Goal: Information Seeking & Learning: Learn about a topic

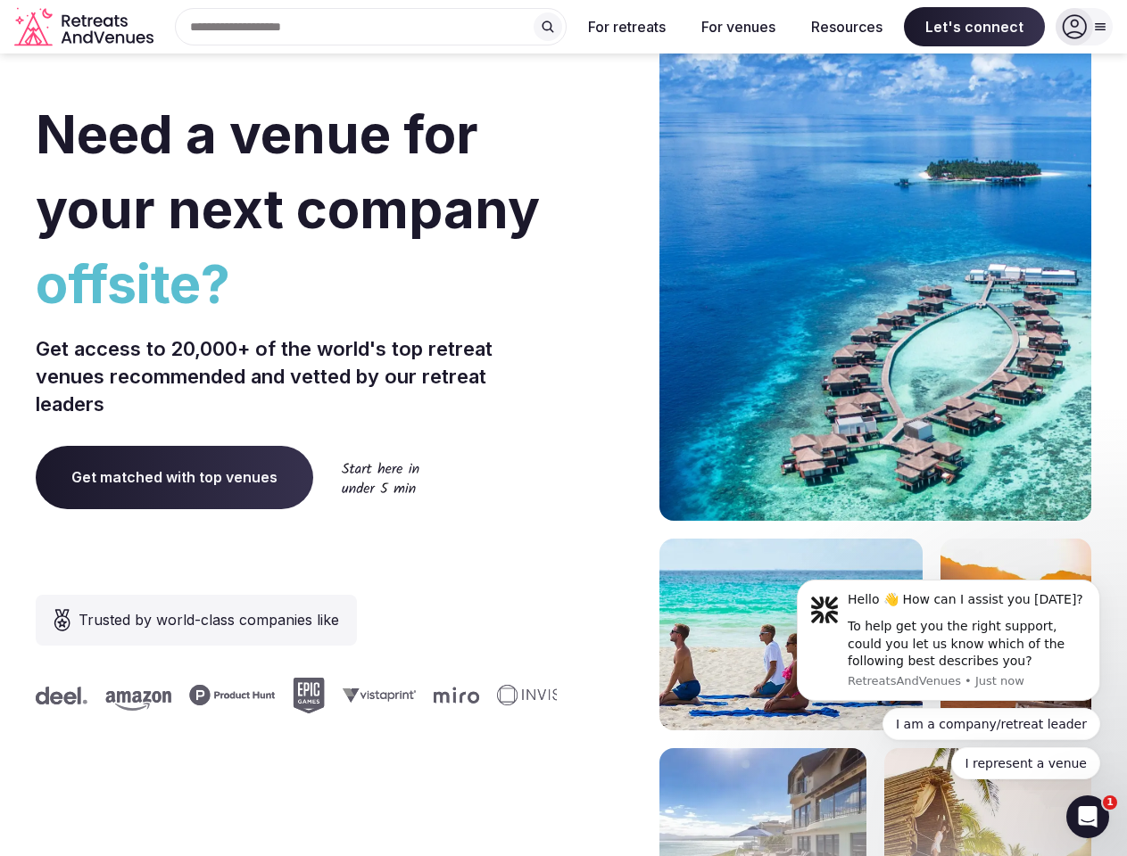
click at [563, 428] on div "Need a venue for your next company offsite? Get access to 20,000+ of the world'…" at bounding box center [563, 533] width 1055 height 1075
click at [371, 27] on div "Search Popular Destinations [GEOGRAPHIC_DATA], [GEOGRAPHIC_DATA] [GEOGRAPHIC_DA…" at bounding box center [364, 26] width 406 height 37
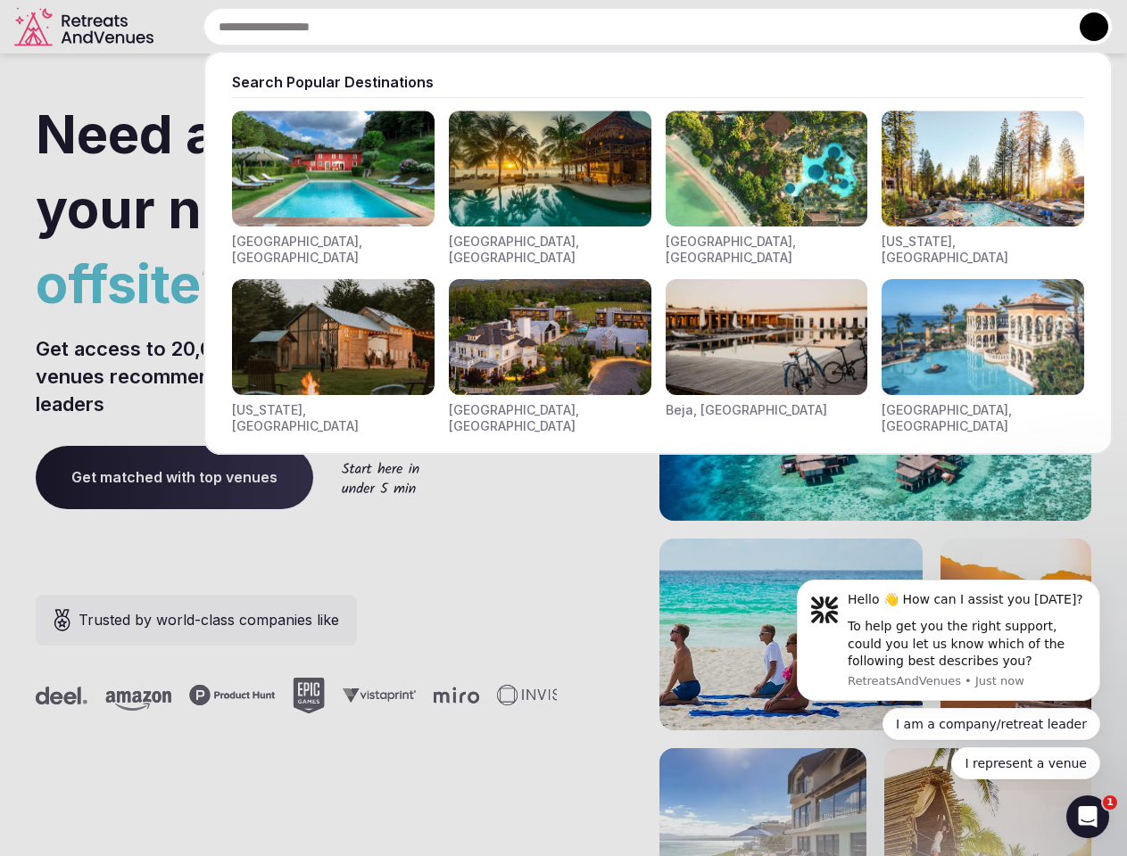
click at [548, 27] on input "text" at bounding box center [657, 26] width 909 height 37
click at [627, 27] on input "text" at bounding box center [657, 26] width 909 height 37
click at [738, 27] on input "text" at bounding box center [657, 26] width 909 height 37
click at [846, 27] on input "text" at bounding box center [657, 26] width 909 height 37
click at [974, 27] on input "text" at bounding box center [657, 26] width 909 height 37
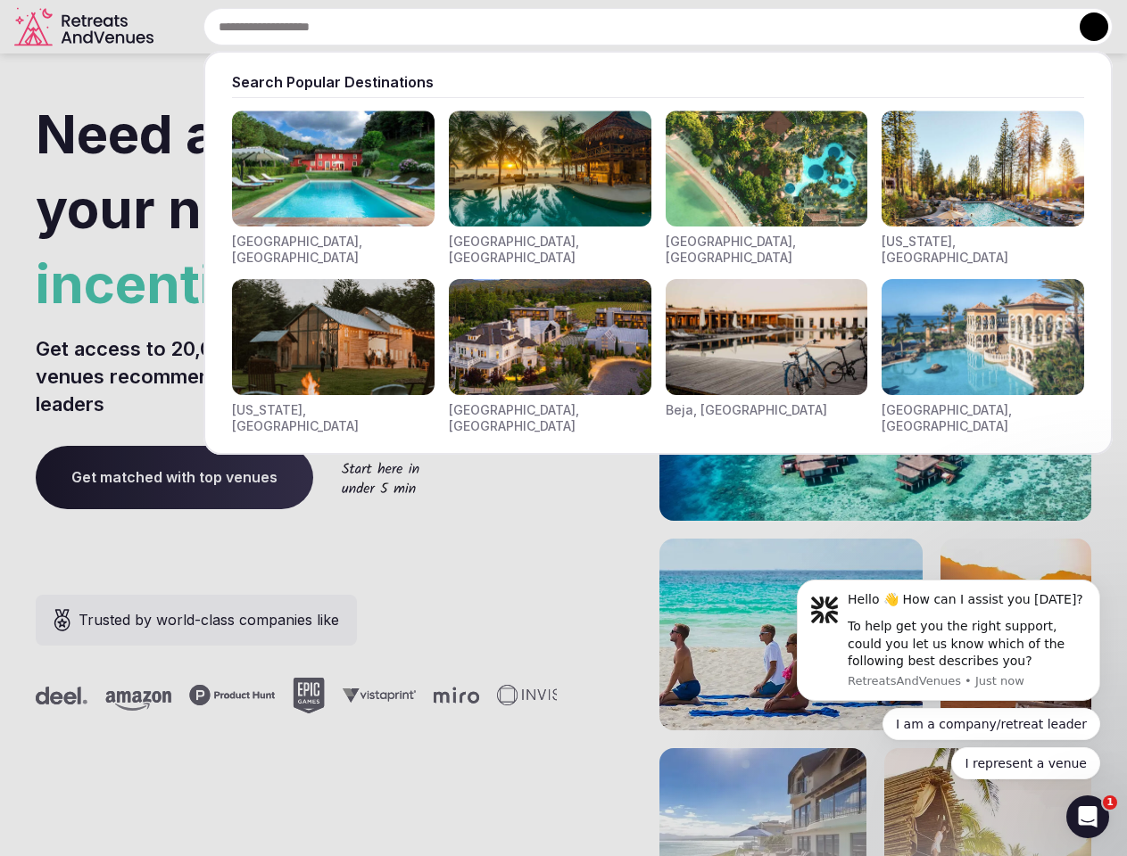
click at [1084, 27] on button at bounding box center [1093, 26] width 29 height 29
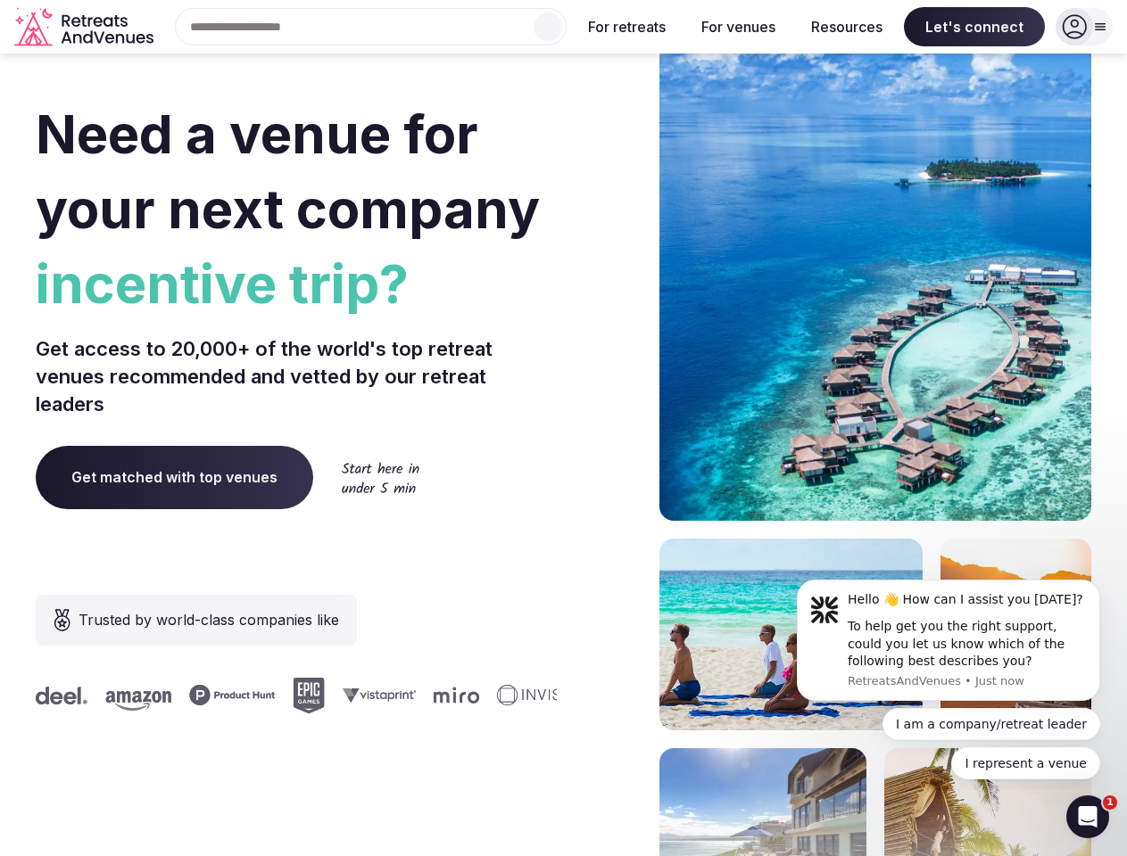
click at [948, 640] on div "To help get you the right support, could you let us know which of the following…" at bounding box center [966, 644] width 239 height 53
click at [1103, 585] on section "Need a venue for your next company incentive trip? Get access to 20,000+ of the…" at bounding box center [563, 533] width 1127 height 1075
